Goal: Information Seeking & Learning: Learn about a topic

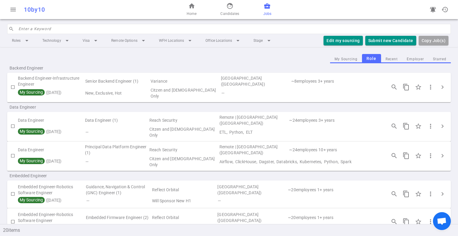
scroll to position [85, 0]
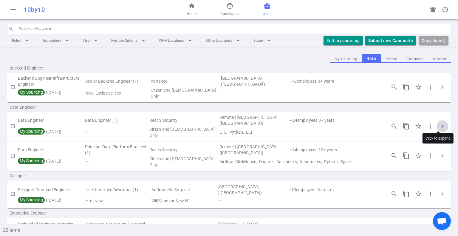
click at [440, 123] on span "chevron_right" at bounding box center [442, 126] width 7 height 7
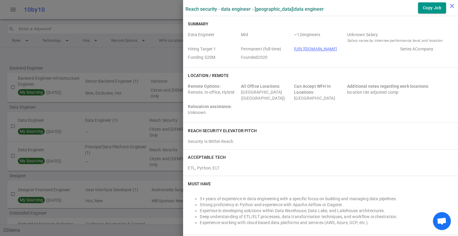
click at [450, 6] on icon "close" at bounding box center [452, 5] width 7 height 7
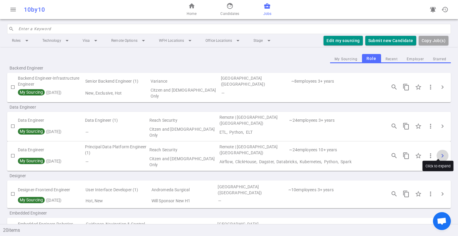
click at [439, 152] on span "chevron_right" at bounding box center [442, 155] width 7 height 7
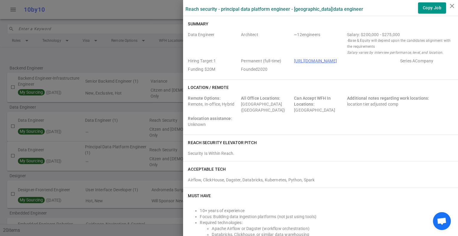
click at [125, 114] on div at bounding box center [229, 118] width 458 height 236
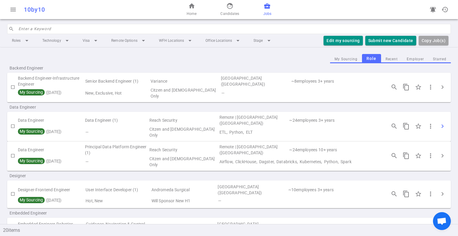
click at [439, 123] on span "chevron_right" at bounding box center [442, 126] width 7 height 7
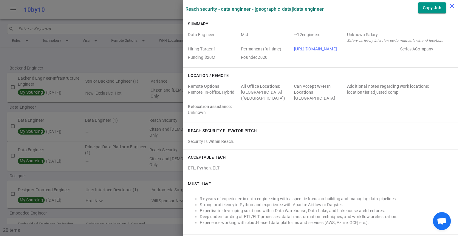
click at [453, 5] on icon "close" at bounding box center [452, 5] width 7 height 7
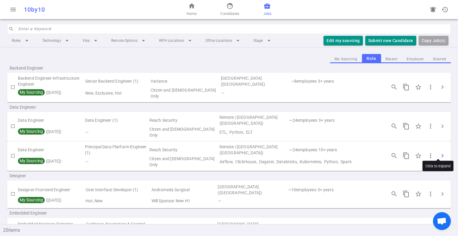
click at [440, 152] on span "chevron_right" at bounding box center [442, 155] width 7 height 7
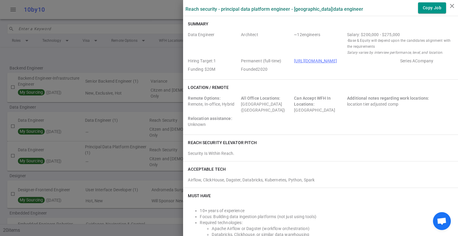
click at [452, 7] on icon "close" at bounding box center [452, 5] width 7 height 7
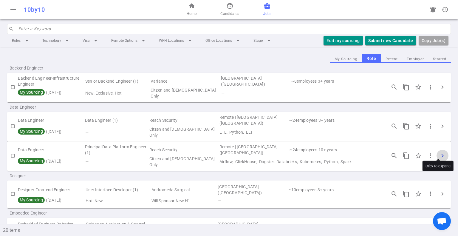
click at [439, 152] on span "chevron_right" at bounding box center [442, 155] width 7 height 7
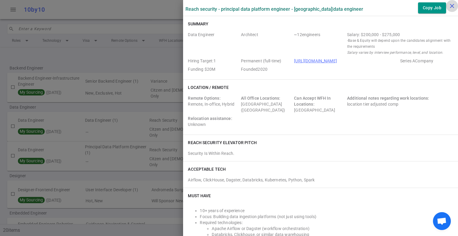
click at [451, 7] on icon "close" at bounding box center [452, 5] width 7 height 7
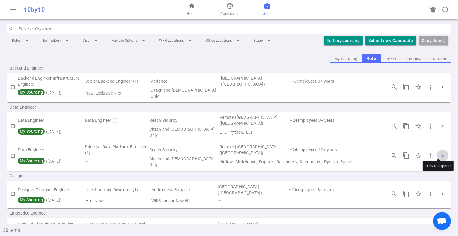
click at [439, 152] on span "chevron_right" at bounding box center [442, 155] width 7 height 7
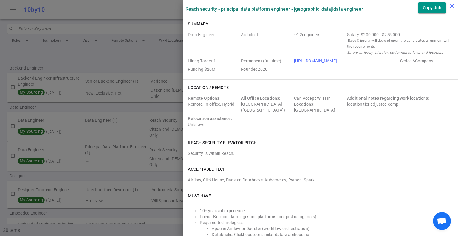
click at [452, 6] on icon "close" at bounding box center [452, 5] width 7 height 7
